Goal: Task Accomplishment & Management: Use online tool/utility

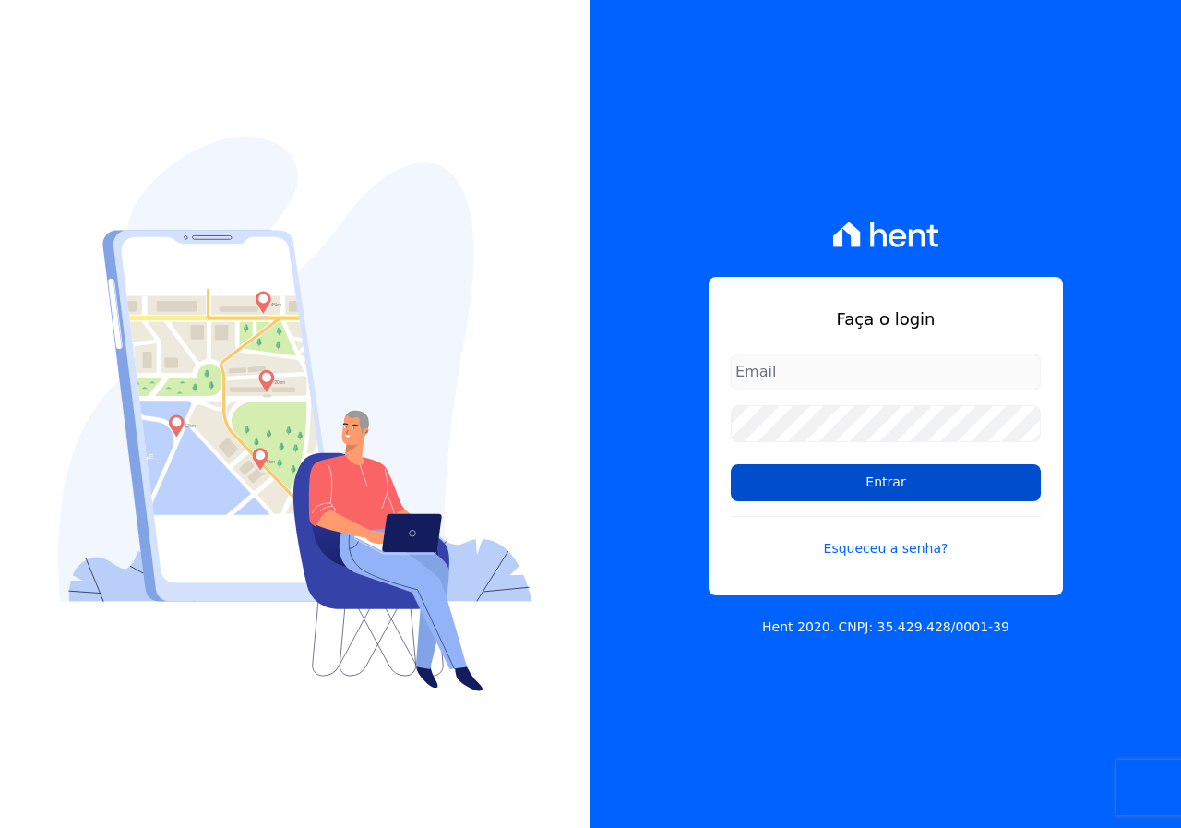
type input "[EMAIL_ADDRESS][DOMAIN_NAME]"
click at [812, 487] on input "Entrar" at bounding box center [886, 482] width 310 height 37
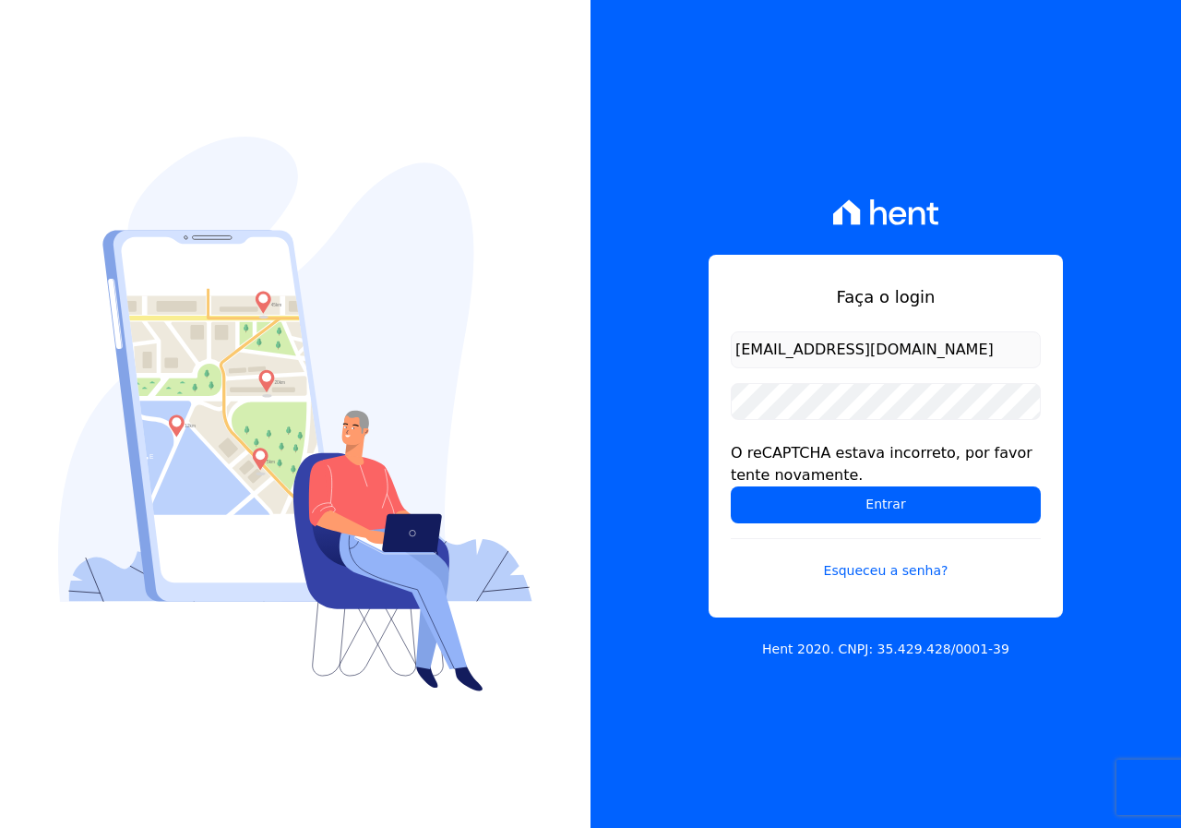
click at [897, 261] on div "Faça o login mineiros@gruporei.com.br O reCAPTCHA estava incorreto, por favor t…" at bounding box center [886, 436] width 354 height 363
click at [834, 354] on input "mineiros@gruporei.com.br" at bounding box center [886, 349] width 310 height 37
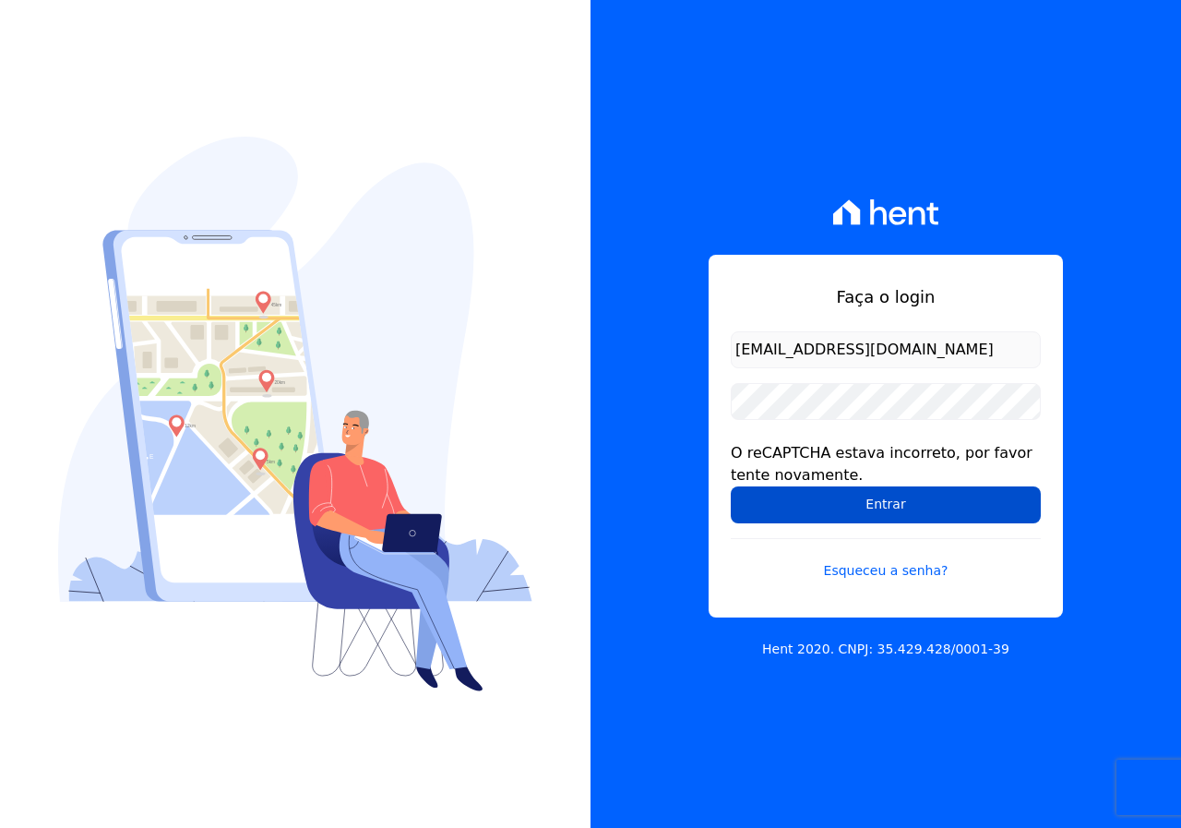
click at [848, 491] on input "Entrar" at bounding box center [886, 504] width 310 height 37
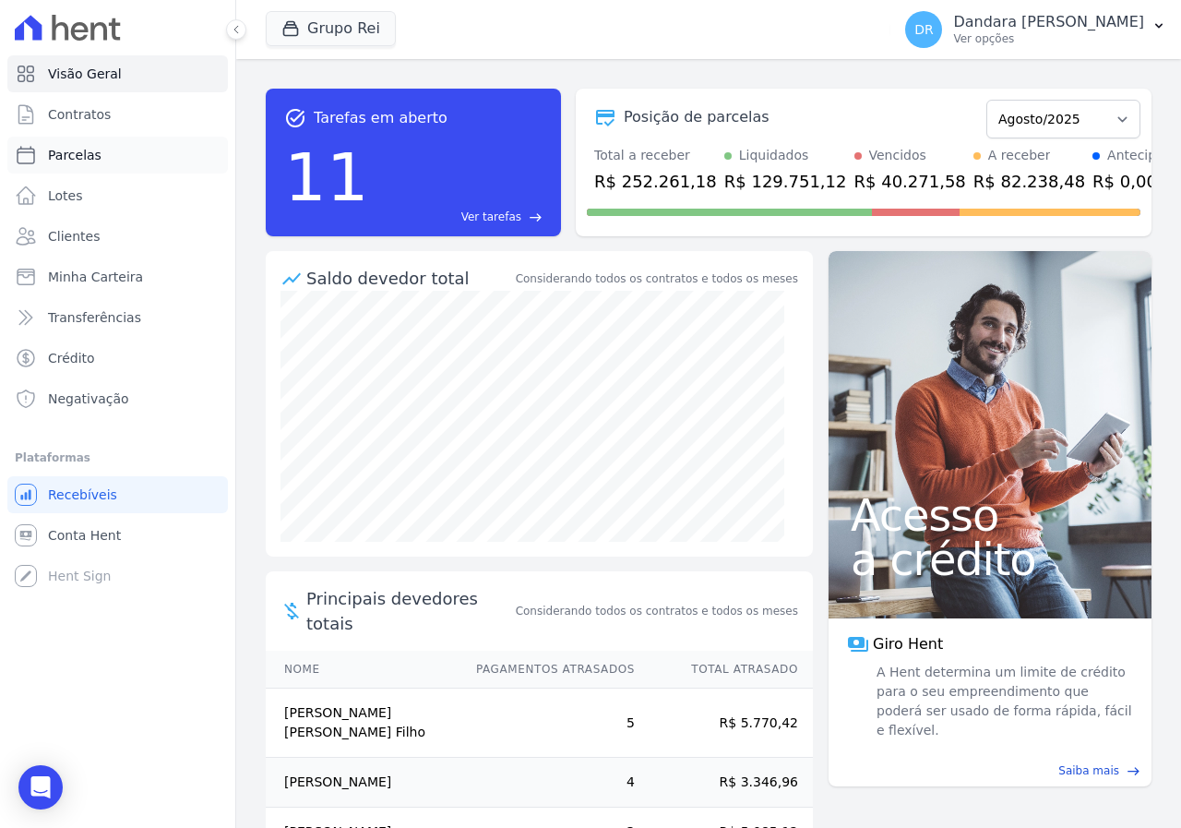
click at [78, 152] on span "Parcelas" at bounding box center [75, 155] width 54 height 18
select select
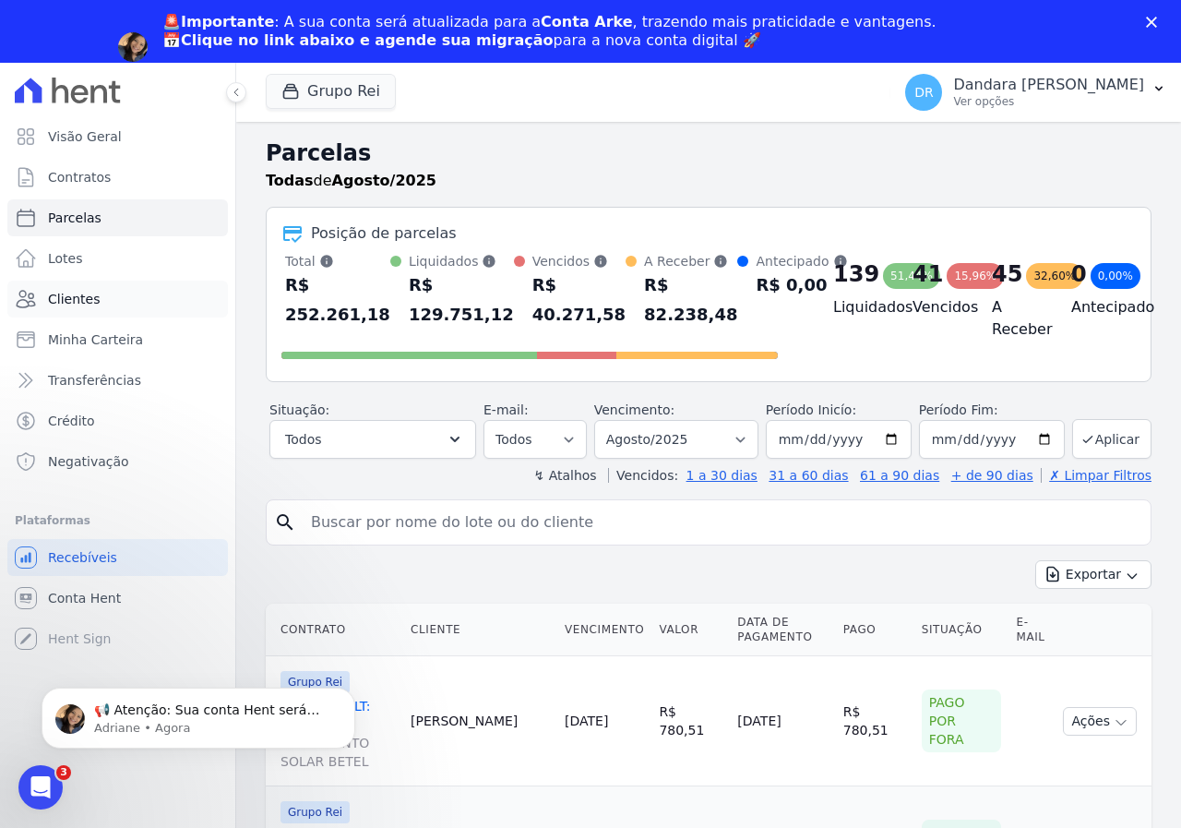
click at [101, 298] on link "Clientes" at bounding box center [117, 298] width 221 height 37
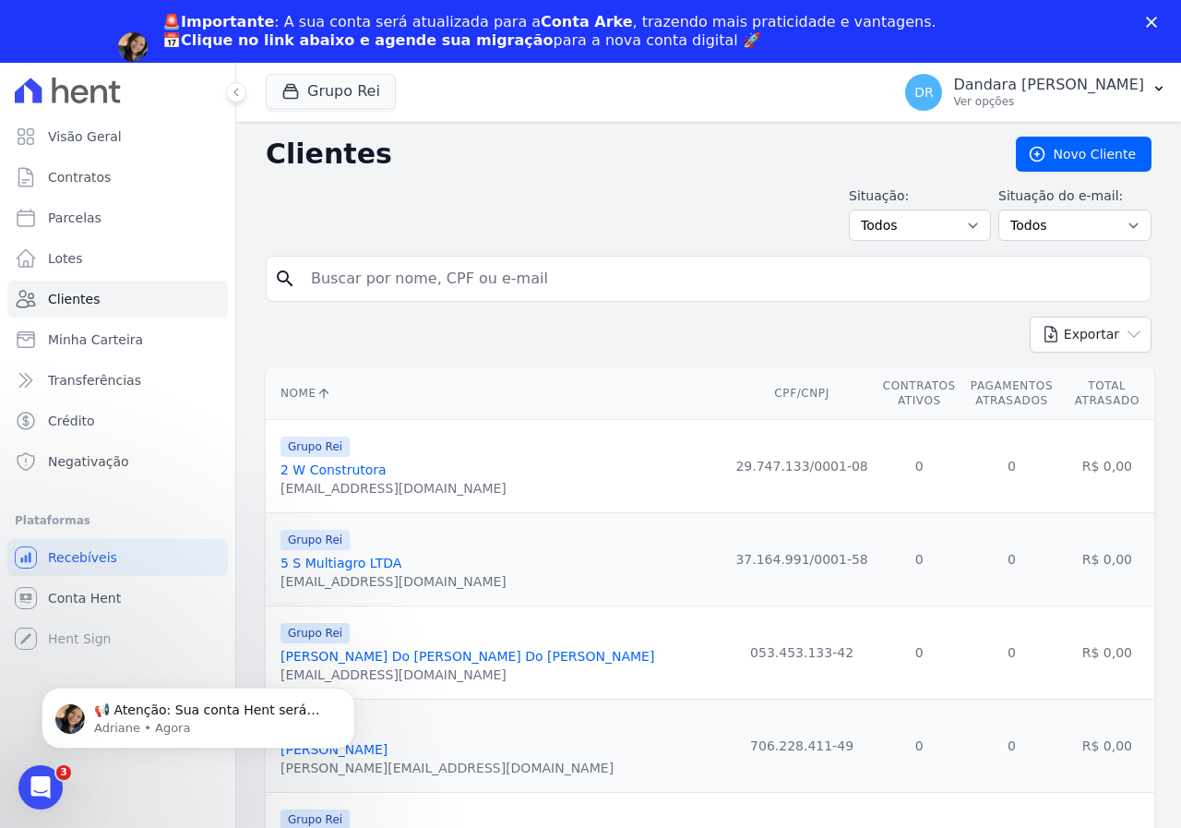
click at [507, 293] on input "search" at bounding box center [721, 278] width 843 height 37
paste input "772.962.061-87"
type input "772.962.061-87"
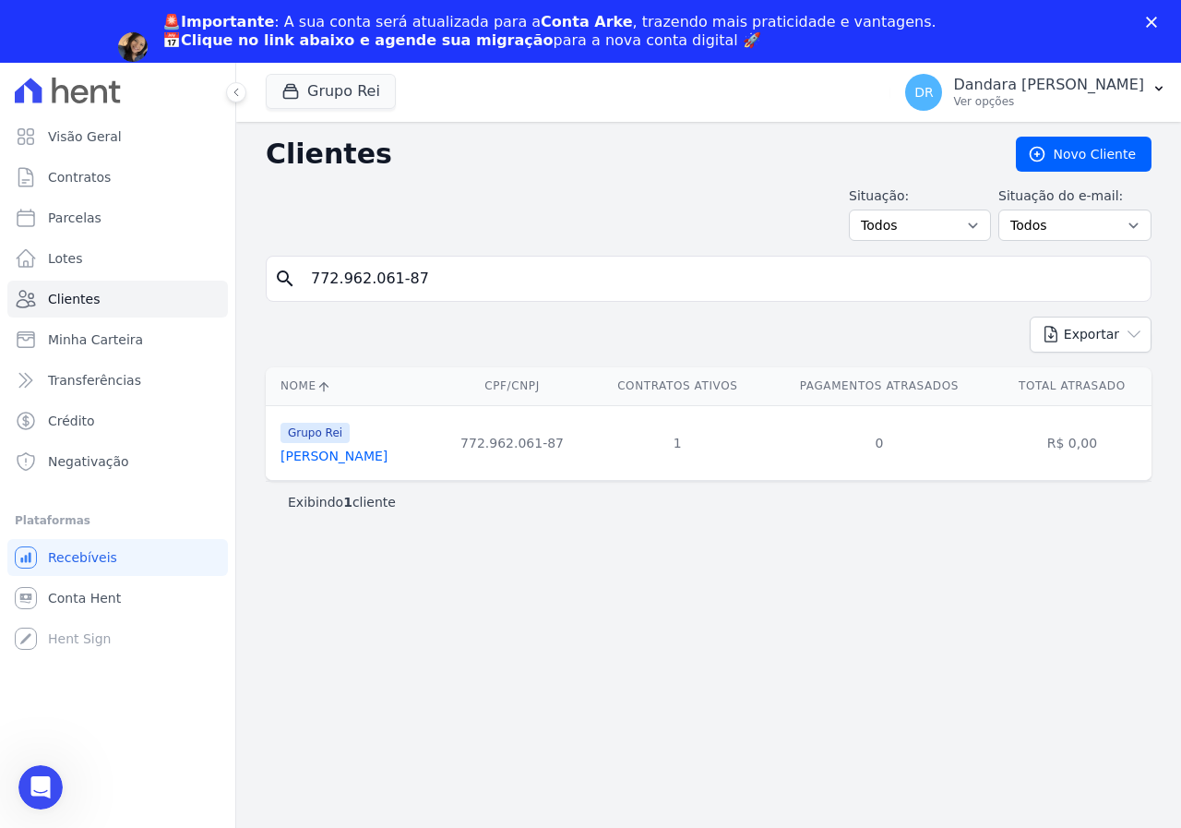
drag, startPoint x: 370, startPoint y: 469, endPoint x: 370, endPoint y: 459, distance: 10.1
click at [370, 468] on td "Grupo Rei Ivone Alves Rodrigues" at bounding box center [350, 442] width 169 height 75
click at [370, 459] on link "Ivone Alves Rodrigues" at bounding box center [333, 455] width 107 height 15
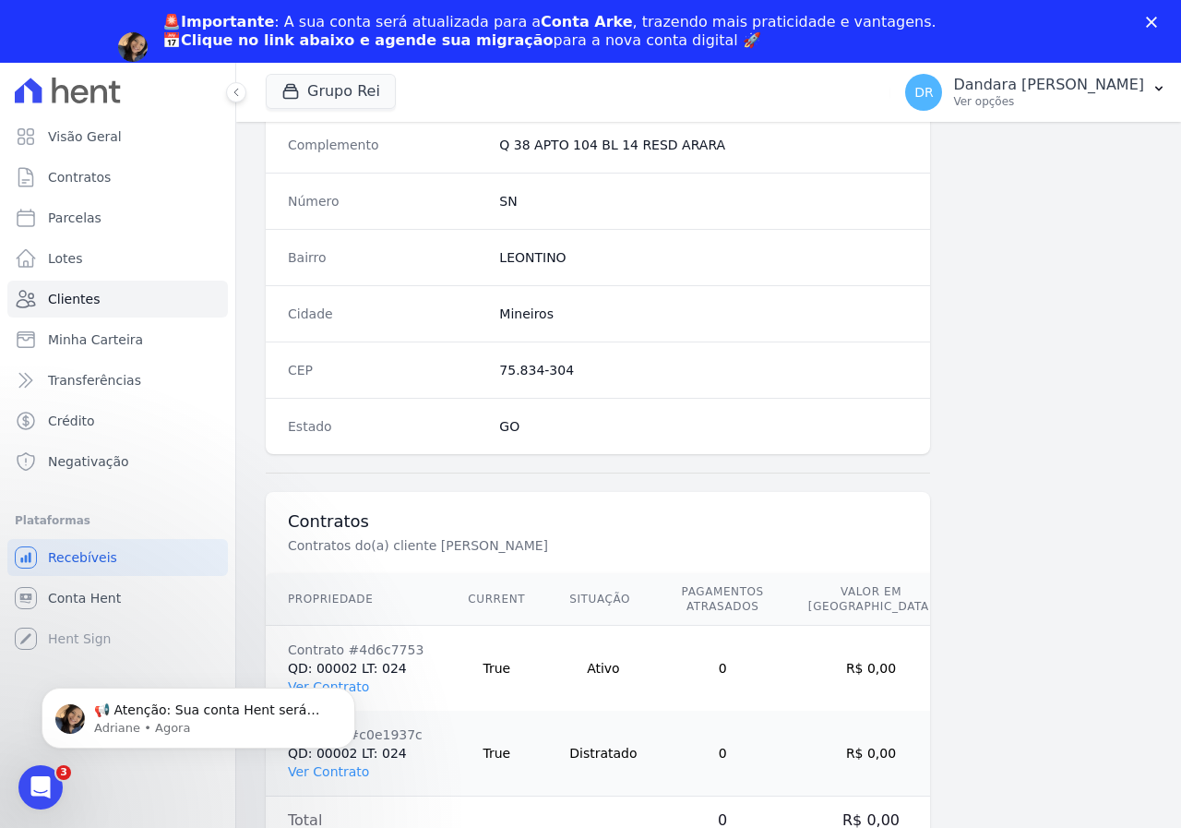
click at [577, 666] on td "Ativo" at bounding box center [603, 669] width 112 height 86
click at [349, 684] on button "Dismiss notification" at bounding box center [350, 693] width 24 height 24
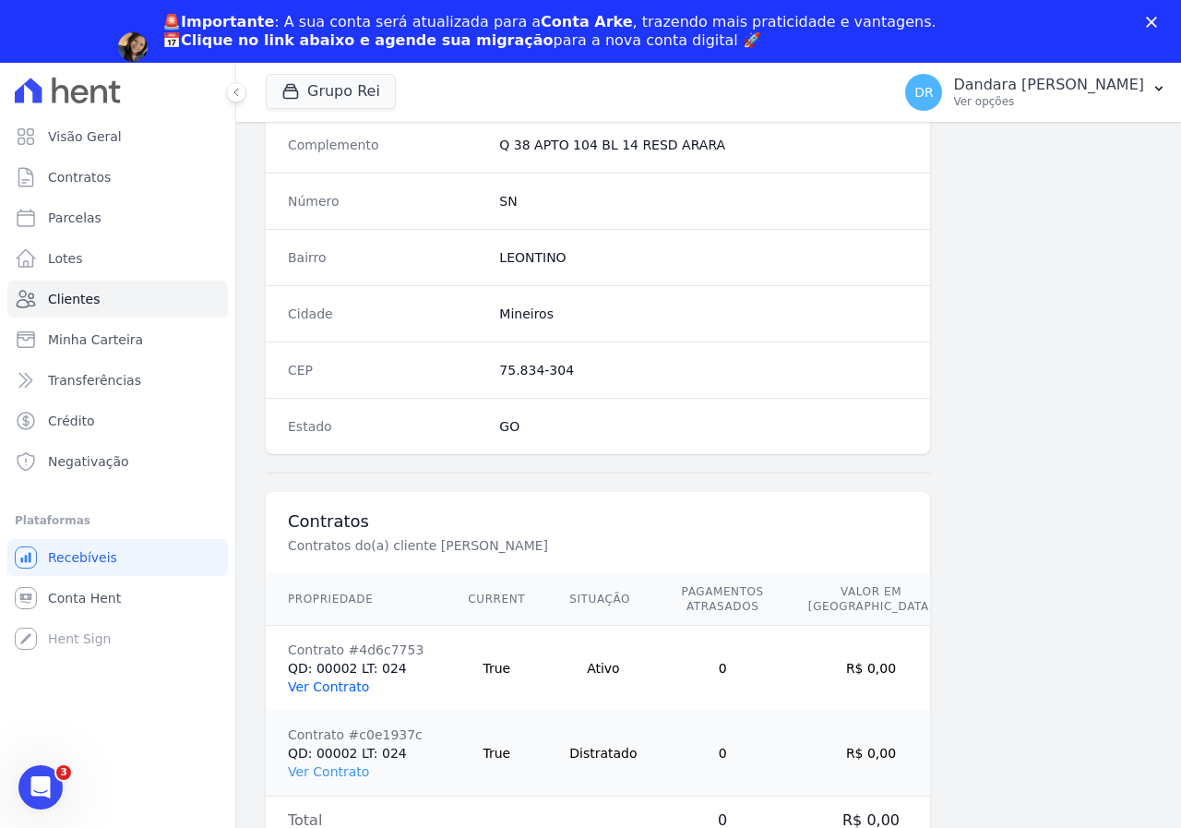
click at [331, 684] on link "Ver Contrato" at bounding box center [328, 686] width 81 height 15
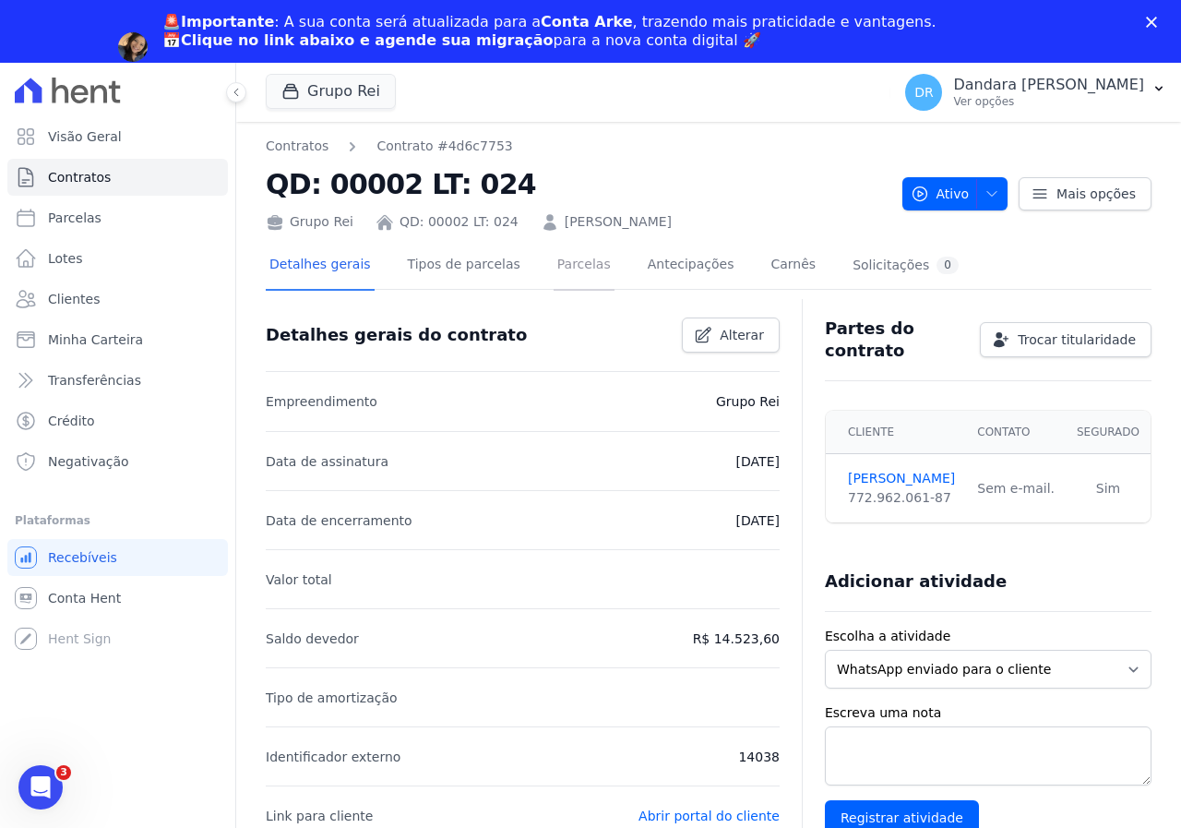
click at [567, 267] on link "Parcelas" at bounding box center [584, 266] width 61 height 49
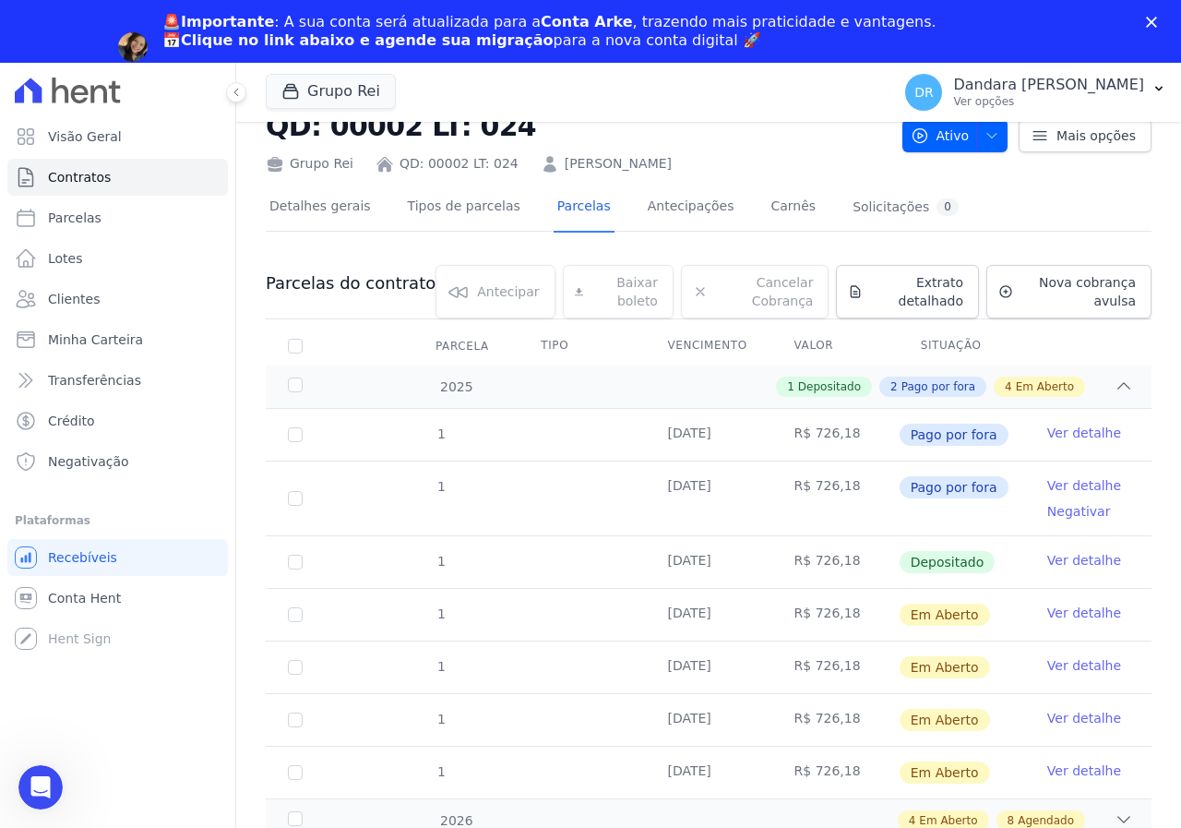
scroll to position [108, 0]
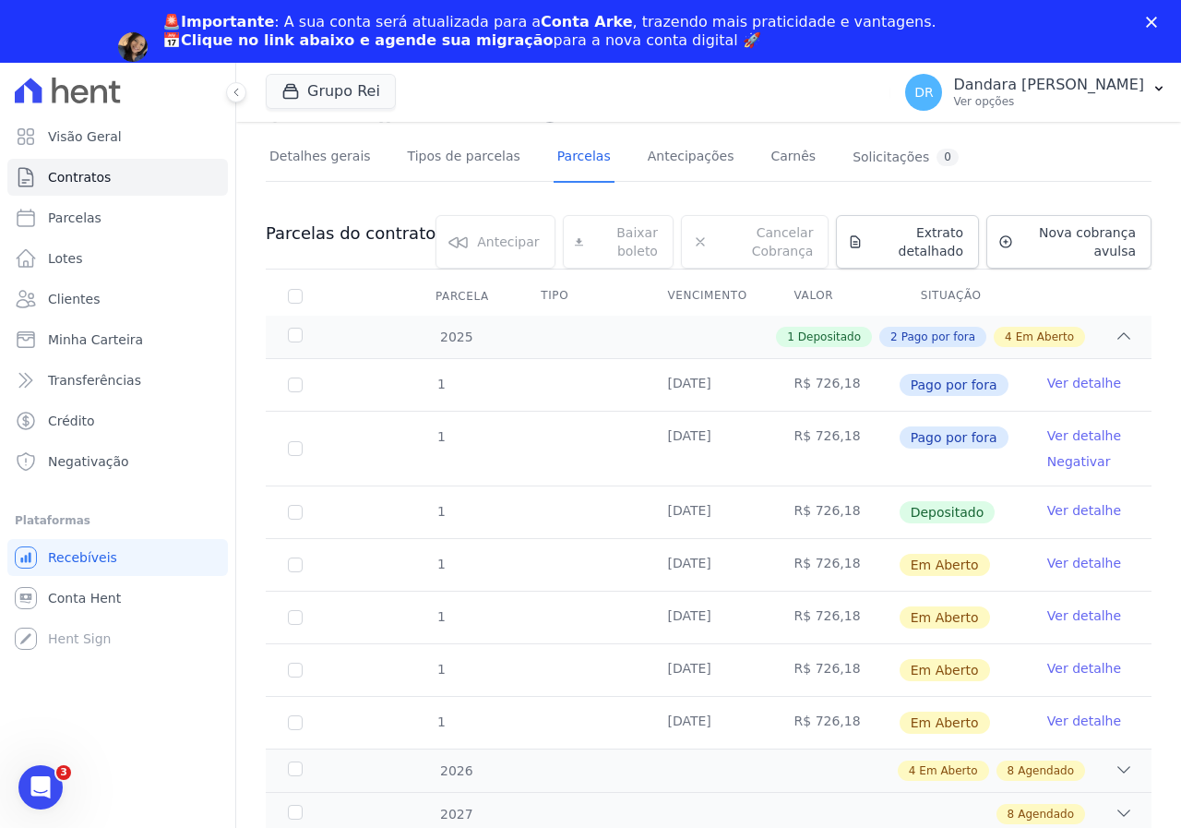
drag, startPoint x: 658, startPoint y: 515, endPoint x: 716, endPoint y: 514, distance: 58.1
click at [716, 514] on td "20/08/2025" at bounding box center [708, 512] width 126 height 52
click at [726, 509] on td "20/08/2025" at bounding box center [708, 512] width 126 height 52
click at [1107, 504] on td "Ver detalhe" at bounding box center [1088, 512] width 126 height 52
click at [1082, 510] on link "Ver detalhe" at bounding box center [1084, 510] width 74 height 18
